Goal: Information Seeking & Learning: Learn about a topic

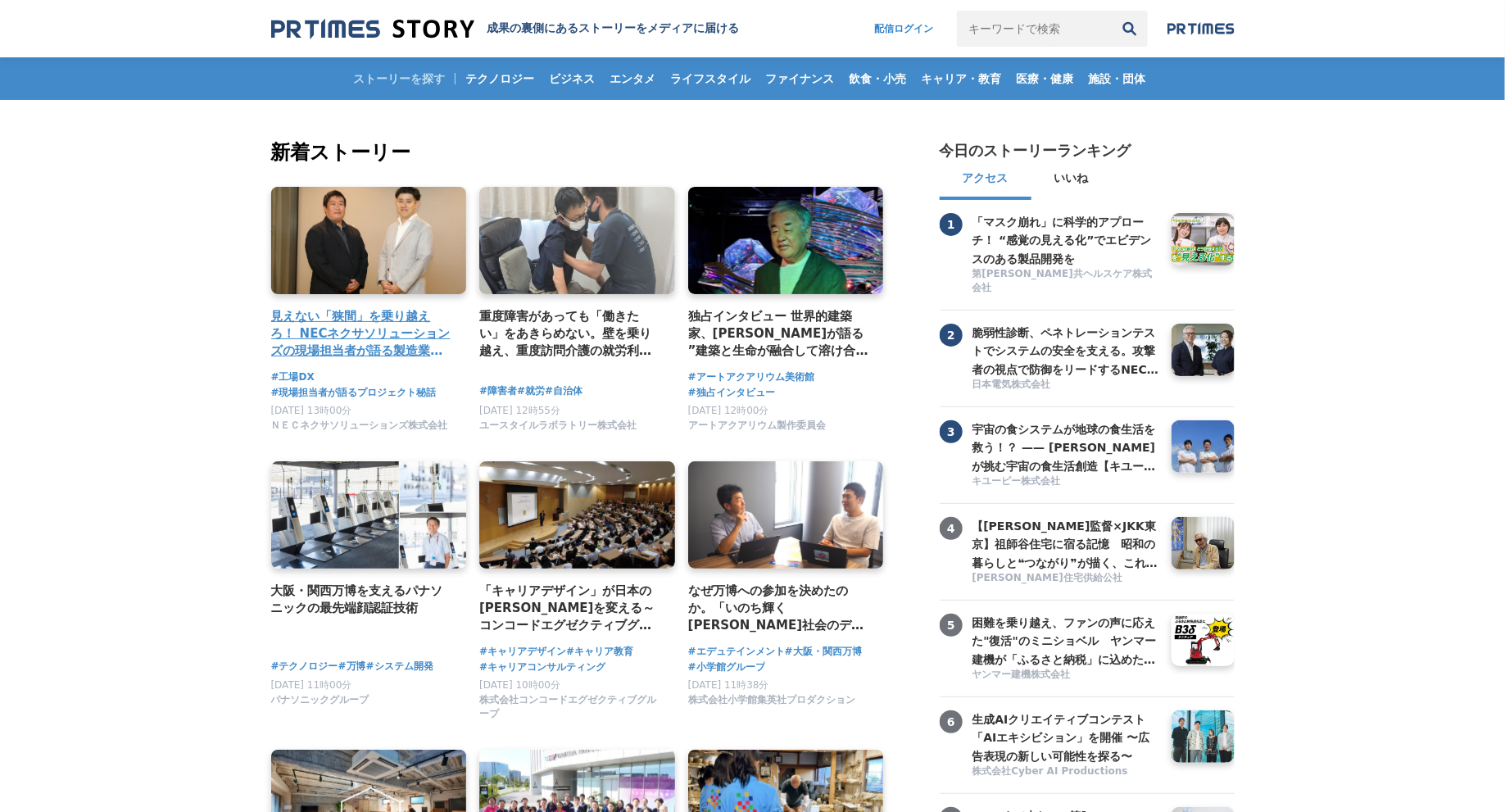
click at [414, 259] on link at bounding box center [369, 240] width 206 height 113
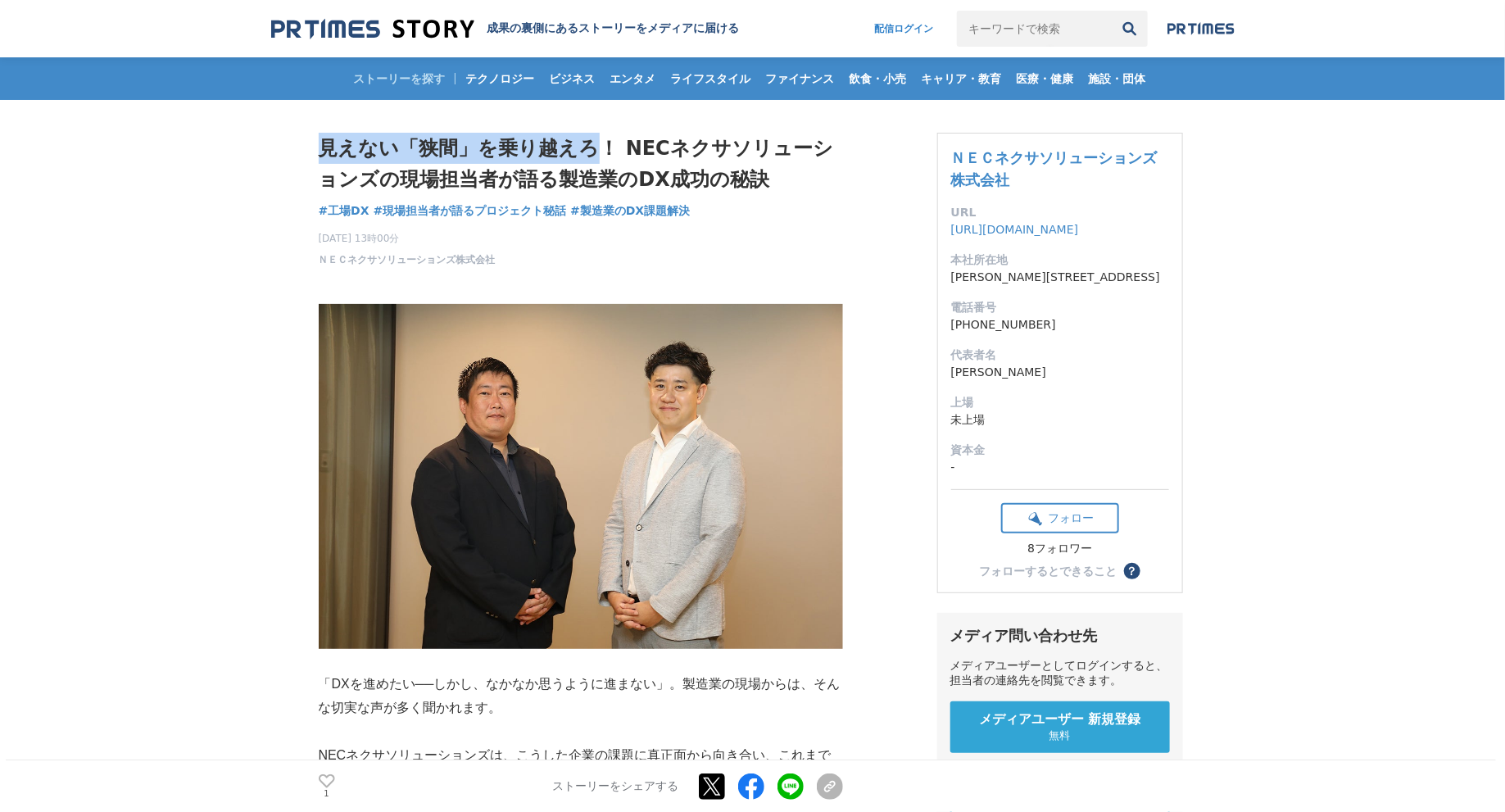
drag, startPoint x: 318, startPoint y: 146, endPoint x: 598, endPoint y: 144, distance: 280.0
click at [598, 144] on h1 "見えない「狭間」を乗り越えろ！ NECネクサソリューションズの現場担当者が語る製造業のDX成功の秘訣" at bounding box center [581, 164] width 525 height 63
copy h1 "見えない「狭間」を乗り越えろ"
